Goal: Task Accomplishment & Management: Manage account settings

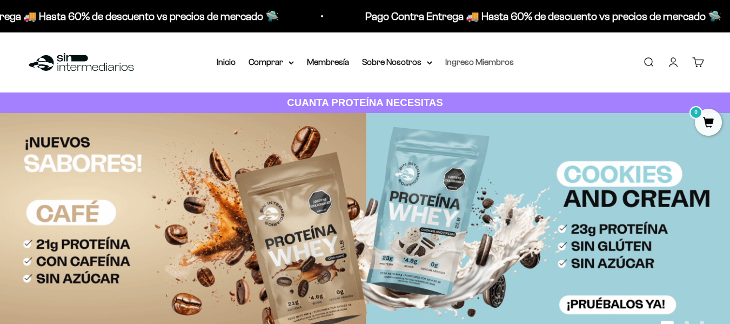
click at [470, 60] on link "Ingreso Miembros" at bounding box center [479, 61] width 69 height 9
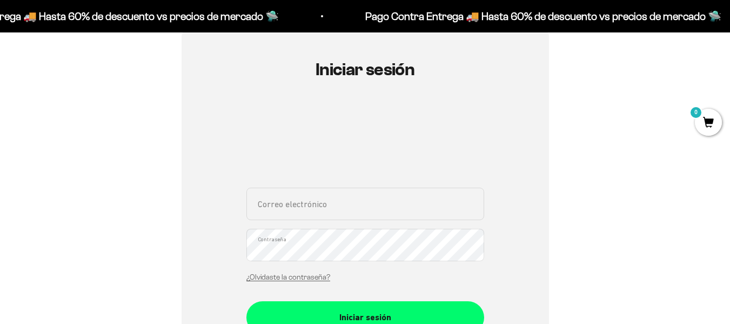
scroll to position [108, 0]
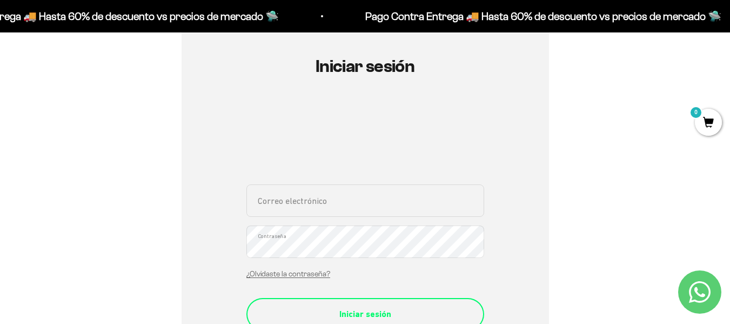
type input "hemagome@hotmail.com"
click at [388, 306] on button "Iniciar sesión" at bounding box center [365, 314] width 238 height 32
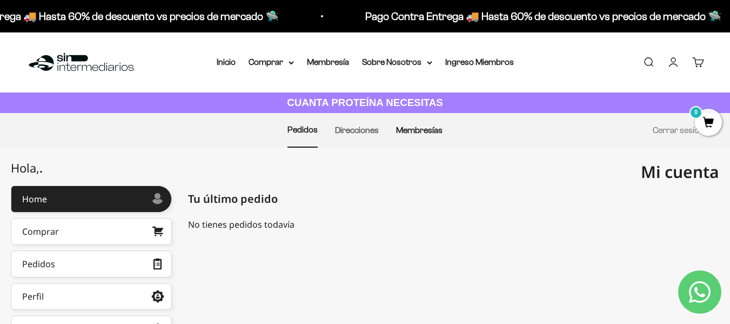
click at [418, 130] on link "Membresías" at bounding box center [419, 129] width 46 height 9
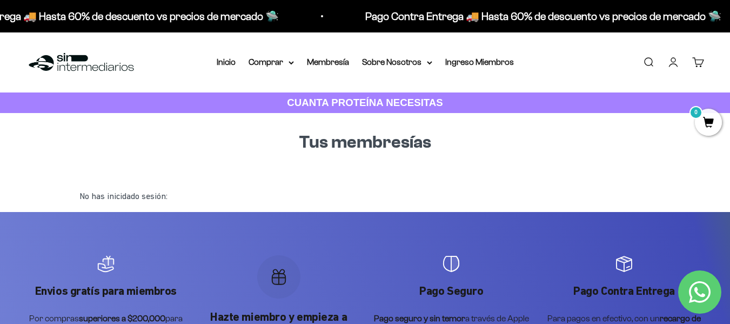
scroll to position [54, 0]
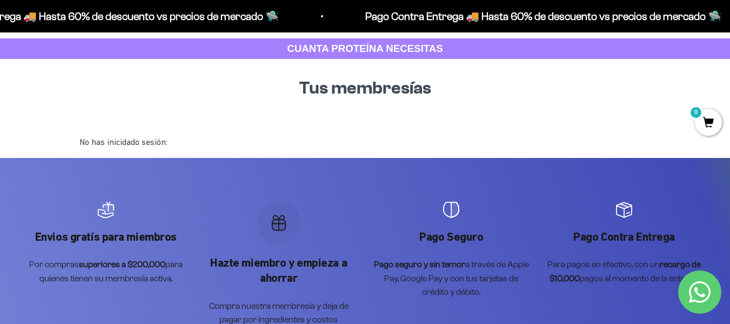
click at [339, 106] on div "Tus membresías" at bounding box center [365, 97] width 589 height 59
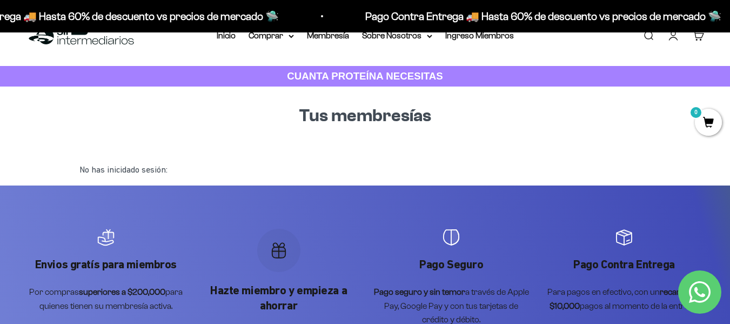
scroll to position [0, 0]
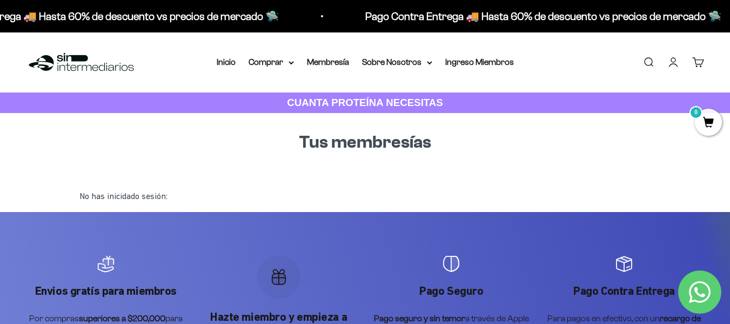
click at [345, 144] on h1 "Tus membresías" at bounding box center [365, 142] width 572 height 24
click at [88, 203] on div "No has inicidado sesión:" at bounding box center [365, 195] width 589 height 31
click at [484, 61] on link "Ingreso Miembros" at bounding box center [479, 61] width 69 height 9
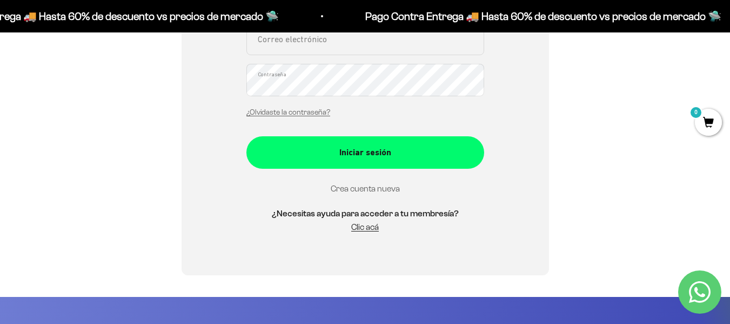
scroll to position [270, 0]
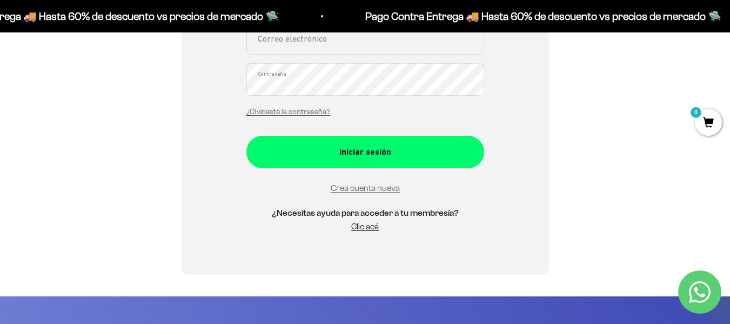
type input "[EMAIL_ADDRESS][DOMAIN_NAME]"
click at [371, 130] on form "hemagome@hotmail.com Correo electrónico Contraseña ¿Olvidaste la contraseña? In…" at bounding box center [365, 108] width 238 height 172
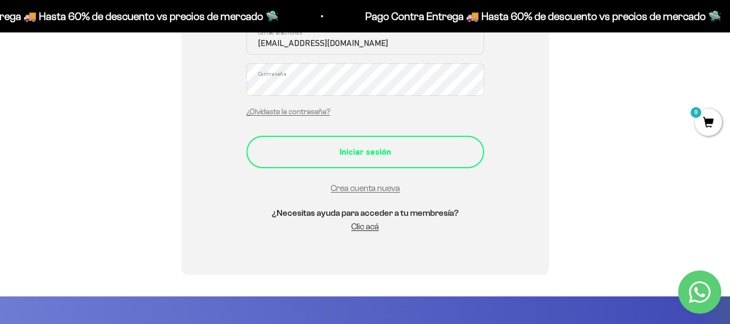
click at [376, 151] on div "Iniciar sesión" at bounding box center [365, 152] width 195 height 14
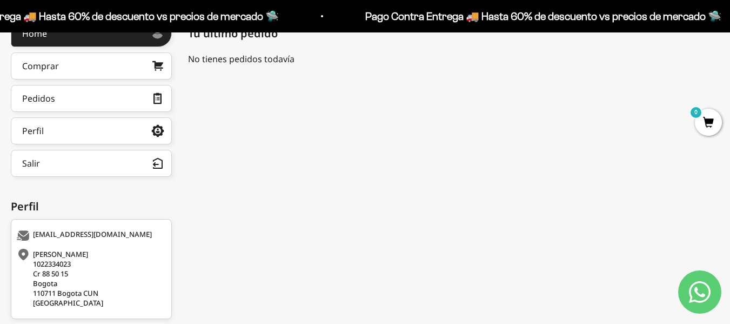
scroll to position [83, 0]
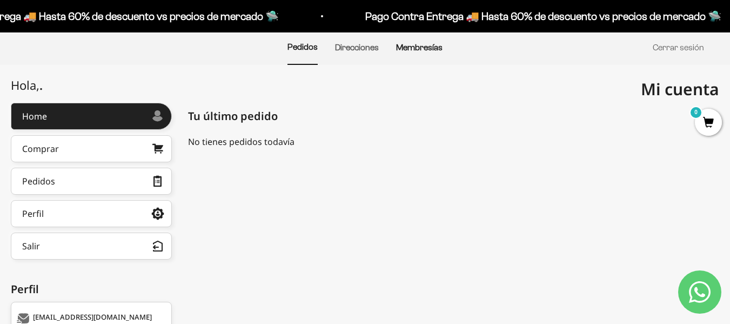
click at [414, 44] on link "Membresías" at bounding box center [419, 47] width 46 height 9
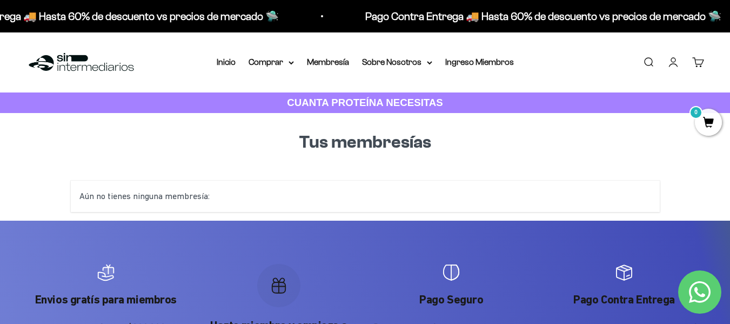
click at [327, 97] on strong "CUANTA PROTEÍNA NECESITAS" at bounding box center [365, 102] width 156 height 11
